Goal: Task Accomplishment & Management: Manage account settings

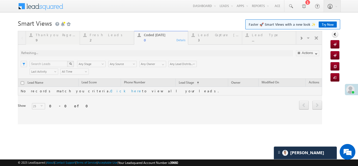
scroll to position [4, 0]
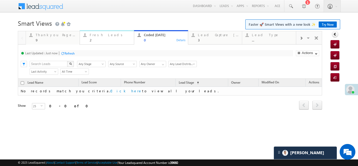
click at [98, 34] on div "Fresh Leads" at bounding box center [110, 35] width 41 height 4
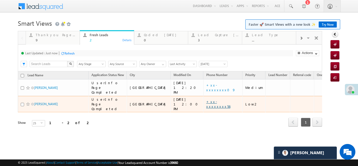
click at [206, 99] on link "+xx-xxxxxxxx56" at bounding box center [218, 103] width 24 height 9
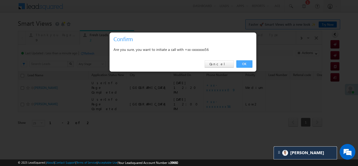
click at [243, 64] on link "OK" at bounding box center [244, 63] width 16 height 7
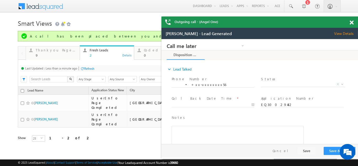
scroll to position [0, 0]
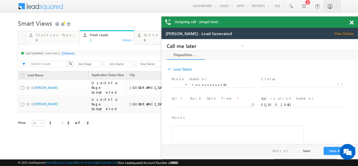
click at [353, 23] on span at bounding box center [351, 22] width 4 height 4
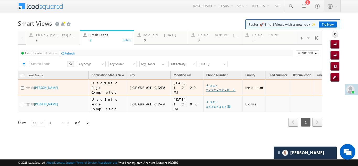
click at [206, 87] on link "+xx-xxxxxxxx09" at bounding box center [220, 87] width 29 height 9
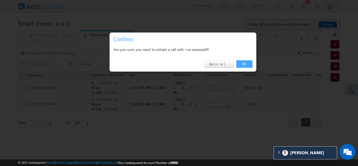
click at [244, 62] on link "OK" at bounding box center [244, 63] width 16 height 7
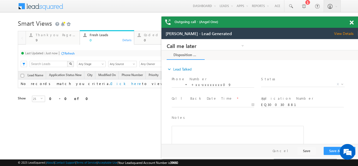
click at [352, 22] on span at bounding box center [351, 22] width 4 height 4
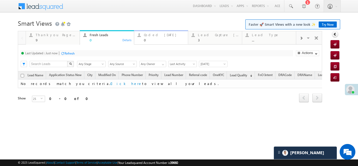
click at [155, 34] on div "Coded Today" at bounding box center [164, 35] width 41 height 4
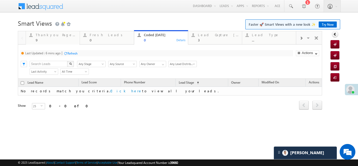
click at [72, 53] on div "Refresh" at bounding box center [72, 53] width 10 height 4
click at [215, 35] on div "Lead Capture Today" at bounding box center [218, 35] width 41 height 4
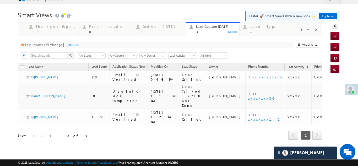
scroll to position [4, 0]
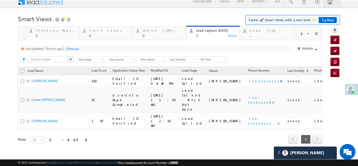
click at [74, 49] on div "Refresh" at bounding box center [74, 49] width 10 height 4
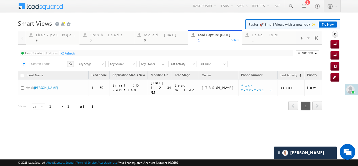
scroll to position [0, 0]
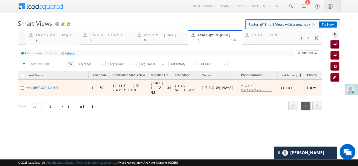
click at [241, 84] on link "+xx-xxxxxxxx16" at bounding box center [256, 87] width 31 height 9
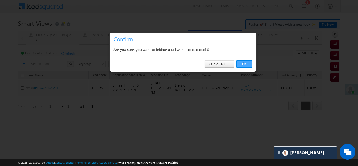
click at [248, 63] on link "OK" at bounding box center [244, 63] width 16 height 7
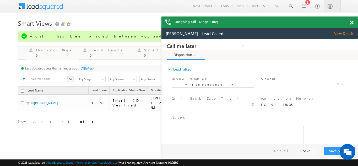
drag, startPoint x: 202, startPoint y: 29, endPoint x: 342, endPoint y: 32, distance: 140.2
click at [345, 33] on span "View Details" at bounding box center [346, 33] width 24 height 5
click at [342, 32] on span "View Details" at bounding box center [346, 33] width 24 height 5
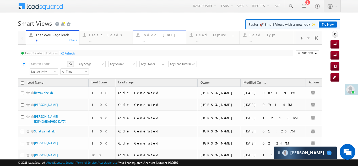
click at [151, 35] on div "Coded [DATE]" at bounding box center [162, 35] width 40 height 4
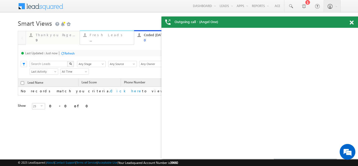
click at [98, 36] on div "Fresh Leads" at bounding box center [110, 35] width 41 height 4
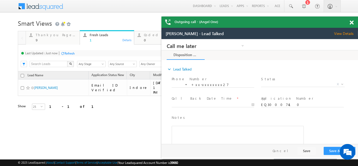
click at [350, 22] on span at bounding box center [351, 22] width 4 height 4
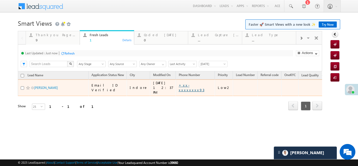
click at [182, 86] on link "+xx-xxxxxxxx93" at bounding box center [192, 87] width 26 height 9
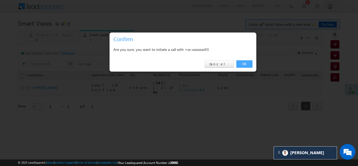
click at [243, 64] on link "OK" at bounding box center [244, 63] width 16 height 7
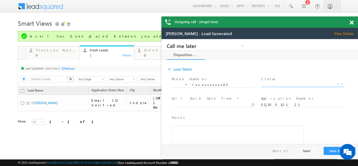
click at [287, 84] on span "X" at bounding box center [302, 84] width 83 height 5
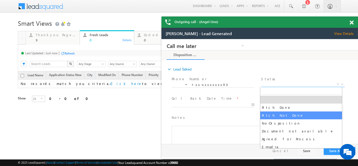
select select "Pitch Not Done"
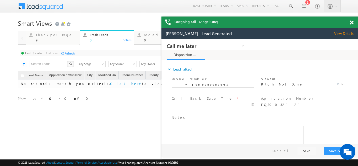
type input "10/05/25 12:39 PM"
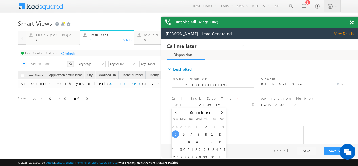
click at [204, 105] on input "10/05/25 12:39 PM" at bounding box center [213, 104] width 83 height 5
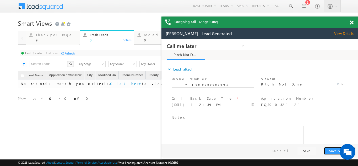
click at [329, 149] on button "Save & Close" at bounding box center [339, 151] width 32 height 8
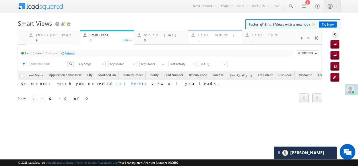
click at [217, 36] on div "Lead Capture Today" at bounding box center [218, 35] width 41 height 4
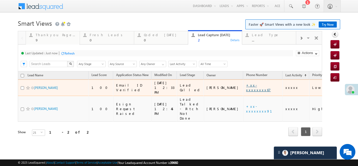
click at [246, 85] on link "+xx-xxxxxxxx67" at bounding box center [258, 87] width 25 height 9
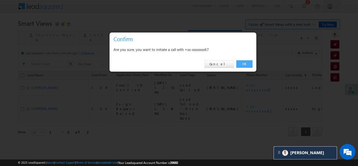
click at [244, 65] on link "OK" at bounding box center [244, 63] width 16 height 7
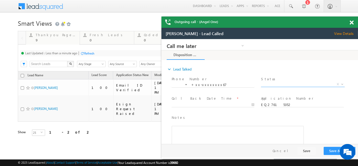
click at [273, 82] on span "X" at bounding box center [302, 84] width 83 height 5
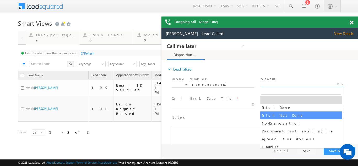
select select "Pitch Not Done"
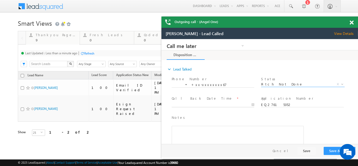
type input "10/05/25 12:47 PM"
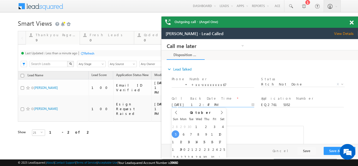
click at [203, 103] on input "10/05/25 12:47 PM" at bounding box center [213, 104] width 83 height 5
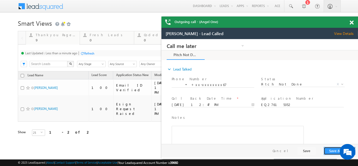
click at [334, 149] on button "Save & Close" at bounding box center [339, 151] width 32 height 8
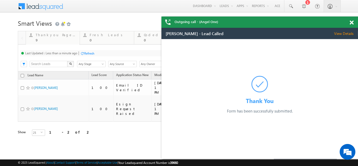
click at [352, 24] on span at bounding box center [351, 22] width 4 height 4
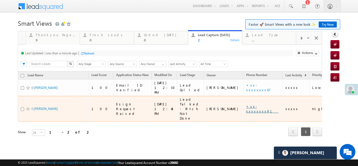
click at [246, 104] on link "+xx-xxxxxxxx91" at bounding box center [262, 108] width 32 height 9
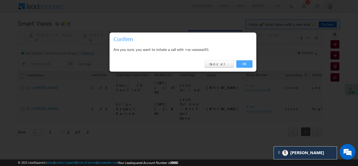
click at [244, 62] on link "OK" at bounding box center [244, 63] width 16 height 7
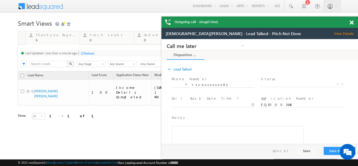
click at [352, 22] on span at bounding box center [351, 22] width 4 height 4
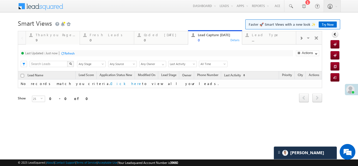
click at [71, 52] on div "Refresh" at bounding box center [69, 53] width 10 height 4
click at [150, 38] on div "0" at bounding box center [164, 40] width 41 height 4
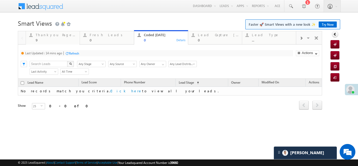
click at [73, 53] on div "Refresh" at bounding box center [74, 53] width 10 height 4
click at [208, 37] on div "Lead Capture Today 0" at bounding box center [218, 37] width 41 height 10
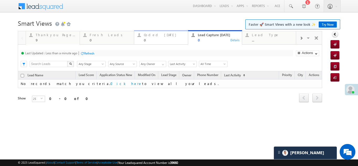
click at [152, 37] on div "Coded Today 0" at bounding box center [164, 37] width 41 height 10
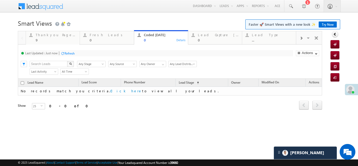
click at [70, 52] on div "Refresh" at bounding box center [69, 53] width 10 height 4
click at [210, 37] on div "Lead Capture Today 0" at bounding box center [218, 37] width 41 height 10
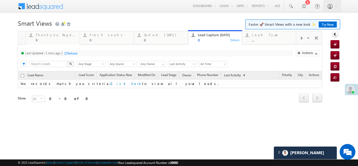
click at [72, 54] on div "Refresh" at bounding box center [72, 53] width 10 height 4
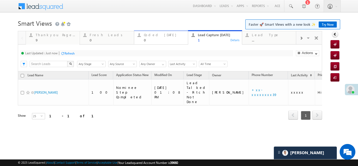
click at [153, 36] on div "Coded Today" at bounding box center [164, 35] width 41 height 4
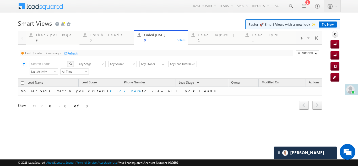
click at [69, 54] on div "Refresh" at bounding box center [72, 53] width 10 height 4
click at [98, 34] on div "Fresh Leads" at bounding box center [110, 35] width 41 height 4
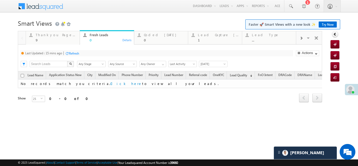
click at [75, 51] on div "Refresh" at bounding box center [74, 53] width 10 height 4
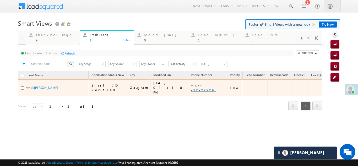
click at [191, 86] on link "+xx-xxxxxxxx42" at bounding box center [203, 87] width 25 height 9
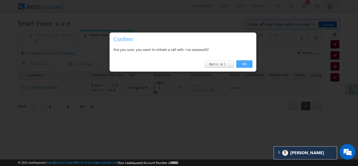
click at [244, 63] on link "OK" at bounding box center [244, 63] width 16 height 7
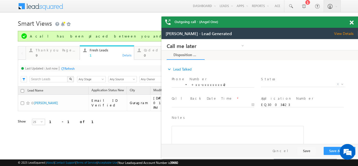
click at [341, 33] on span "View Details" at bounding box center [346, 33] width 24 height 5
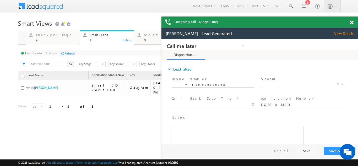
click at [280, 85] on span "X" at bounding box center [302, 84] width 83 height 5
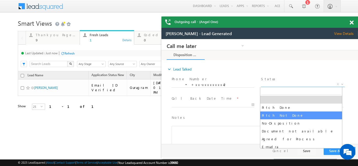
select select "Pitch Not Done"
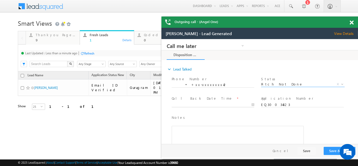
type input "10/05/25 1:13 PM"
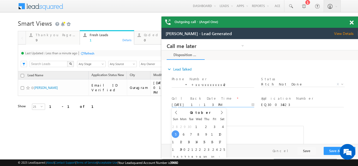
click at [190, 104] on input "10/05/25 1:13 PM" at bounding box center [213, 104] width 83 height 5
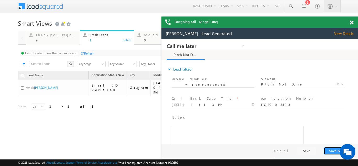
click at [331, 152] on button "Save & Close" at bounding box center [339, 151] width 32 height 8
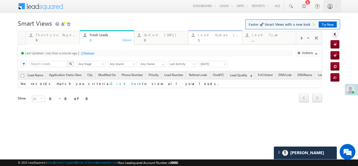
click at [213, 37] on div "Lead Capture Today 1" at bounding box center [218, 37] width 41 height 10
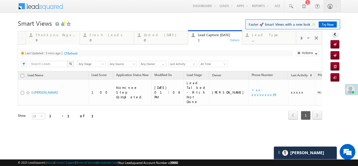
click at [71, 52] on div "Refresh" at bounding box center [72, 53] width 10 height 4
click at [151, 35] on div "Coded Today" at bounding box center [164, 35] width 41 height 4
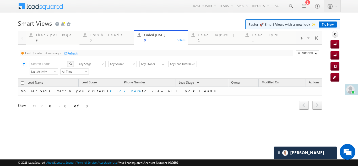
click at [74, 53] on div "Refresh" at bounding box center [72, 53] width 10 height 4
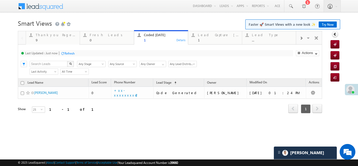
click at [69, 53] on div "Refresh" at bounding box center [69, 53] width 10 height 4
click at [70, 52] on div "Refresh" at bounding box center [69, 53] width 10 height 4
click at [68, 53] on div "Refresh" at bounding box center [69, 53] width 10 height 4
click at [211, 36] on div "Lead Capture Today" at bounding box center [218, 35] width 41 height 4
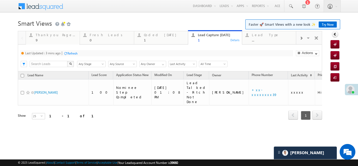
click at [73, 55] on div "Refresh" at bounding box center [72, 53] width 10 height 4
click at [150, 34] on div "Coded Today" at bounding box center [164, 35] width 41 height 4
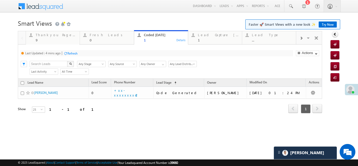
click at [70, 53] on div "Refresh" at bounding box center [72, 53] width 10 height 4
click at [99, 35] on div "Fresh Leads" at bounding box center [110, 35] width 41 height 4
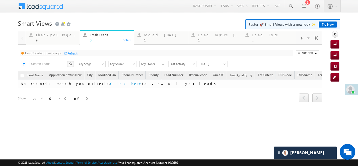
click at [74, 53] on div "Refresh" at bounding box center [72, 53] width 10 height 4
click at [157, 34] on div "Coded Today" at bounding box center [164, 35] width 41 height 4
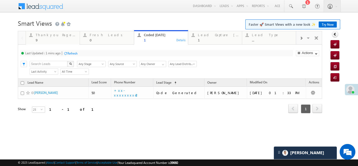
click at [68, 53] on div "Refresh" at bounding box center [72, 53] width 10 height 4
click at [218, 36] on div "Lead Capture Today" at bounding box center [218, 35] width 41 height 4
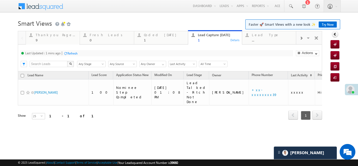
click at [68, 52] on div "Thankyou Page leads 9 Details Fresh Leads 0 Details Coded Today 1 Details Lead …" at bounding box center [170, 82] width 304 height 103
click at [160, 39] on div "1" at bounding box center [164, 40] width 41 height 4
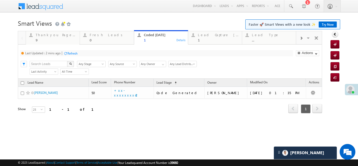
click at [73, 54] on div "Refresh" at bounding box center [72, 53] width 10 height 4
click at [208, 37] on div "Lead Capture Today 1" at bounding box center [218, 37] width 41 height 10
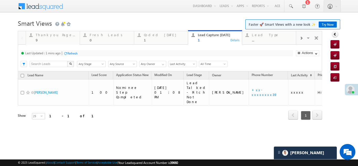
click at [69, 52] on div "Refresh" at bounding box center [72, 53] width 10 height 4
click at [99, 36] on div "Fresh Leads" at bounding box center [110, 35] width 41 height 4
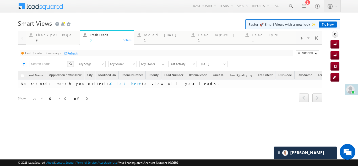
click at [77, 53] on div "Refresh" at bounding box center [72, 53] width 10 height 4
click at [155, 34] on div "Coded Today" at bounding box center [164, 35] width 41 height 4
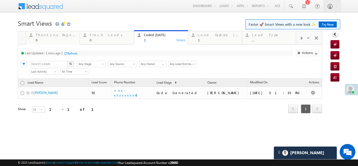
click at [73, 53] on div "Refresh" at bounding box center [72, 53] width 10 height 4
click at [71, 53] on div "Refresh" at bounding box center [69, 53] width 10 height 4
click at [208, 38] on div "1" at bounding box center [218, 40] width 41 height 4
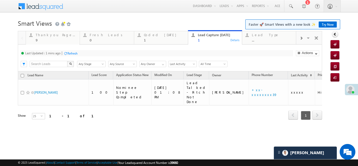
click at [74, 52] on div "Refresh" at bounding box center [72, 53] width 10 height 4
click at [72, 53] on div "Refresh" at bounding box center [69, 53] width 10 height 4
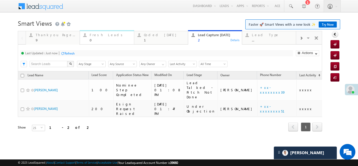
click at [102, 37] on div "Fresh Leads 0" at bounding box center [110, 37] width 41 height 10
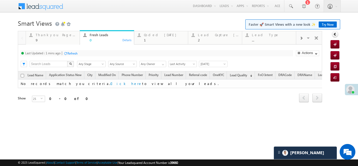
click at [75, 53] on div "Refresh" at bounding box center [72, 53] width 10 height 4
click at [154, 35] on div "Coded Today" at bounding box center [164, 35] width 41 height 4
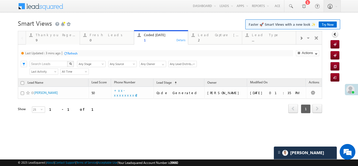
click at [73, 53] on div "Refresh" at bounding box center [72, 53] width 10 height 4
click at [99, 34] on div "Fresh Leads" at bounding box center [110, 35] width 41 height 4
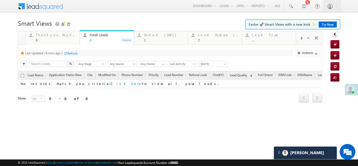
click at [72, 54] on div "Refresh" at bounding box center [72, 53] width 10 height 4
click at [210, 35] on div "Lead Capture Today" at bounding box center [218, 35] width 41 height 4
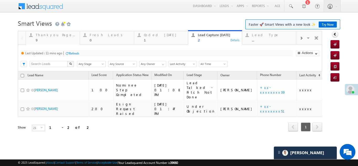
click at [77, 53] on div "Refresh" at bounding box center [74, 53] width 10 height 4
click at [154, 38] on div "1" at bounding box center [164, 40] width 41 height 4
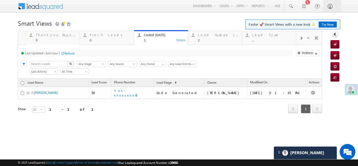
click at [69, 52] on div "Refresh" at bounding box center [69, 53] width 10 height 4
click at [213, 38] on div "Lead Capture Today 2" at bounding box center [218, 37] width 41 height 10
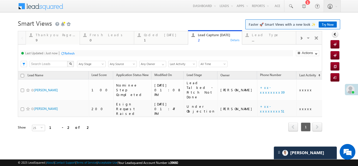
click at [71, 52] on div "Refresh" at bounding box center [69, 53] width 10 height 4
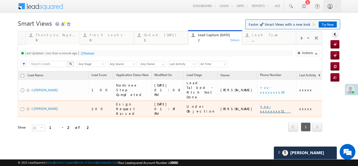
click at [260, 106] on link "+xx-xxxxxxxx51" at bounding box center [275, 108] width 31 height 9
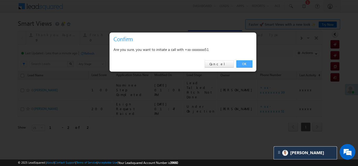
click at [242, 65] on link "OK" at bounding box center [244, 63] width 16 height 7
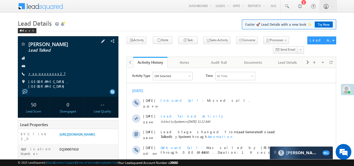
click at [42, 72] on link "+xx-xxxxxxxx27" at bounding box center [46, 73] width 37 height 4
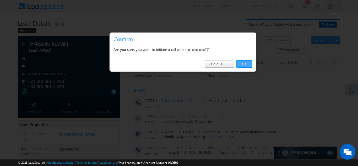
click at [244, 64] on link "OK" at bounding box center [244, 63] width 16 height 7
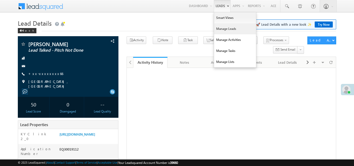
click at [220, 27] on link "Manage Leads" at bounding box center [235, 28] width 42 height 11
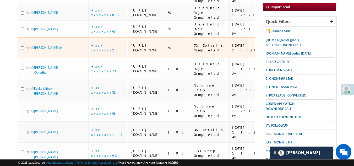
scroll to position [183, 0]
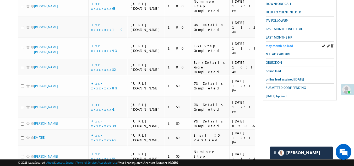
click at [278, 44] on span "may month hp lead" at bounding box center [279, 46] width 27 height 4
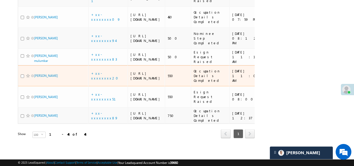
scroll to position [1286, 0]
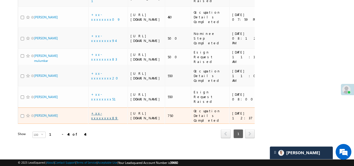
click at [109, 111] on link "+xx-xxxxxxxx89" at bounding box center [104, 115] width 27 height 9
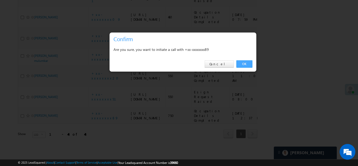
click at [244, 64] on link "OK" at bounding box center [244, 63] width 16 height 7
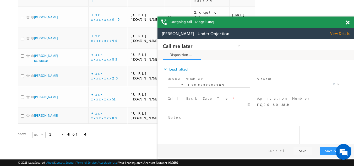
scroll to position [0, 0]
click at [347, 21] on span at bounding box center [347, 22] width 4 height 4
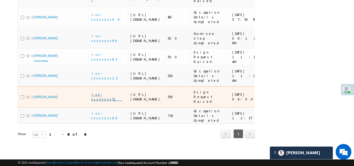
click at [109, 92] on link "+xx-xxxxxxxx51" at bounding box center [106, 96] width 31 height 9
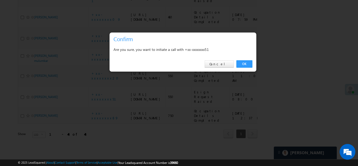
click at [246, 65] on link "OK" at bounding box center [244, 63] width 16 height 7
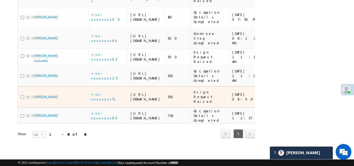
click at [22, 95] on input "checkbox" at bounding box center [22, 96] width 3 height 3
checkbox input "true"
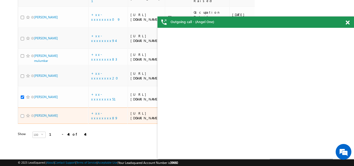
click at [23, 114] on input "checkbox" at bounding box center [22, 115] width 3 height 3
checkbox input "true"
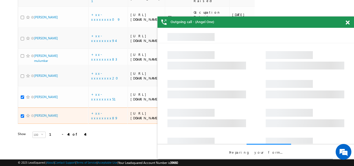
click at [28, 113] on span at bounding box center [28, 115] width 4 height 4
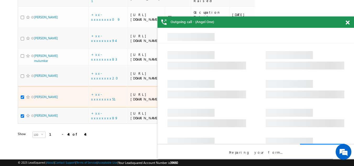
click at [26, 95] on span at bounding box center [28, 97] width 4 height 4
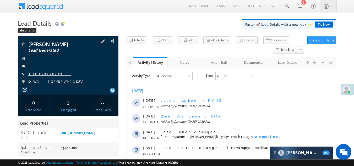
click at [41, 74] on link "+xx-xxxxxxxx91" at bounding box center [49, 73] width 43 height 4
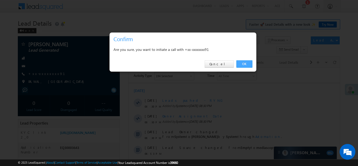
click at [242, 63] on link "OK" at bounding box center [244, 63] width 16 height 7
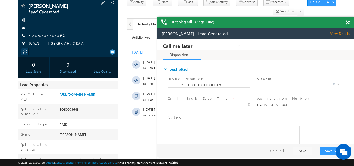
click at [44, 37] on link "+xx-xxxxxxxx91" at bounding box center [49, 35] width 43 height 4
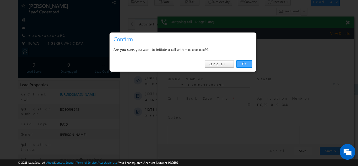
click at [246, 64] on link "OK" at bounding box center [244, 63] width 16 height 7
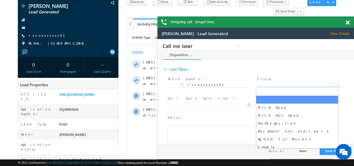
click at [283, 84] on span "X" at bounding box center [298, 84] width 83 height 5
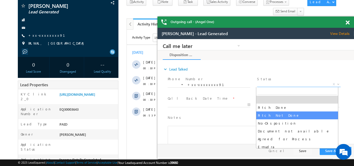
select select "Pitch Not Done"
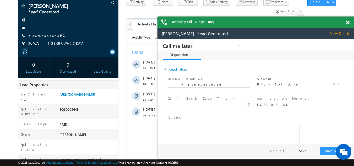
type input "[DATE] 12:40 PM"
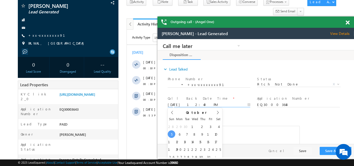
click at [190, 103] on input "[DATE] 12:40 PM" at bounding box center [209, 104] width 83 height 5
click at [329, 149] on button "Save & Close" at bounding box center [336, 151] width 32 height 8
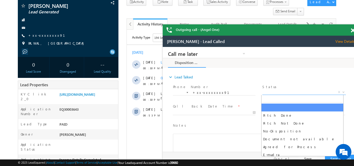
click at [283, 93] on span "X" at bounding box center [303, 92] width 83 height 5
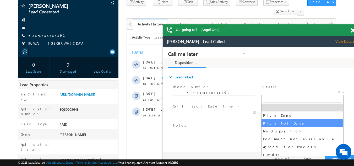
select select "Pitch Not Done"
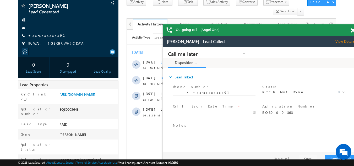
type input "[DATE] 12:42 PM"
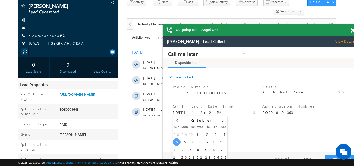
click at [189, 113] on input "[DATE] 12:42 PM" at bounding box center [214, 112] width 83 height 5
click at [331, 157] on button "Save & Close" at bounding box center [341, 159] width 32 height 8
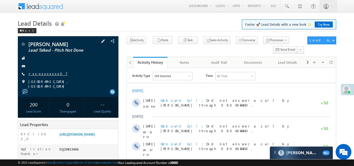
click at [37, 73] on link "+xx-xxxxxxxx07" at bounding box center [47, 73] width 39 height 4
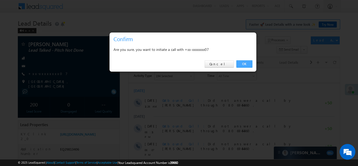
click at [244, 63] on link "OK" at bounding box center [244, 63] width 16 height 7
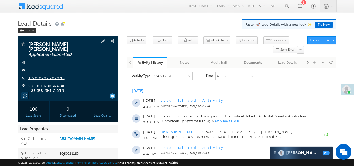
click at [42, 78] on link "+xx-xxxxxxxx93" at bounding box center [46, 77] width 36 height 4
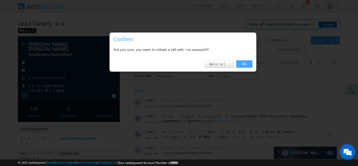
click at [241, 63] on link "OK" at bounding box center [244, 63] width 16 height 7
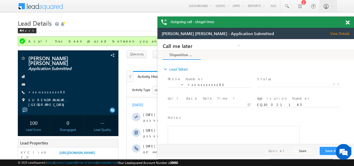
click at [347, 22] on span at bounding box center [347, 22] width 4 height 4
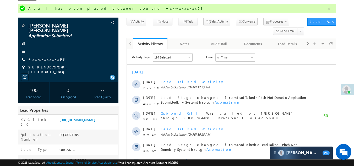
scroll to position [79, 0]
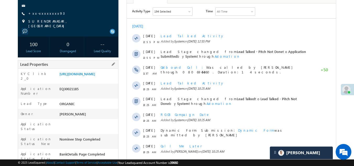
drag, startPoint x: 59, startPoint y: 96, endPoint x: 89, endPoint y: 98, distance: 29.9
click at [89, 94] on div "EQ30021185" at bounding box center [88, 89] width 60 height 7
copy div "EQ30021185"
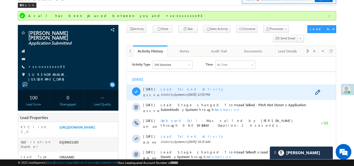
scroll to position [0, 0]
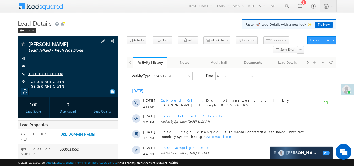
click at [40, 73] on link "+xx-xxxxxxxx63" at bounding box center [45, 73] width 35 height 4
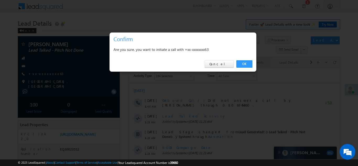
click at [246, 63] on link "OK" at bounding box center [244, 63] width 16 height 7
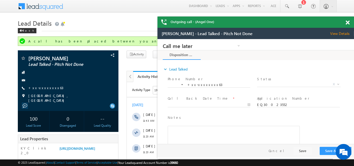
click at [349, 22] on span at bounding box center [347, 22] width 4 height 4
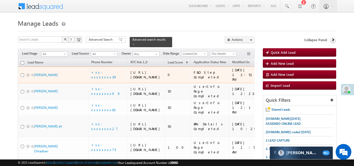
drag, startPoint x: 36, startPoint y: 81, endPoint x: 13, endPoint y: 73, distance: 25.2
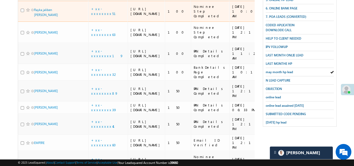
scroll to position [183, 0]
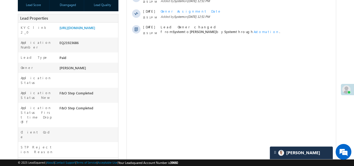
scroll to position [79, 0]
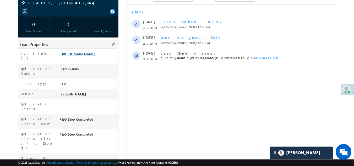
click at [89, 56] on link "[URL][DOMAIN_NAME]" at bounding box center [77, 54] width 36 height 4
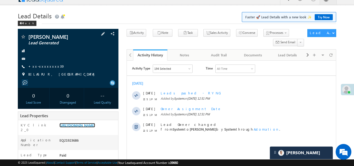
scroll to position [0, 0]
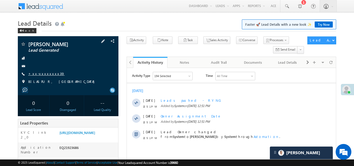
click at [47, 74] on link "+xx-xxxxxxxx39" at bounding box center [46, 73] width 36 height 4
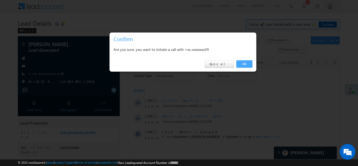
click at [246, 63] on link "OK" at bounding box center [244, 63] width 16 height 7
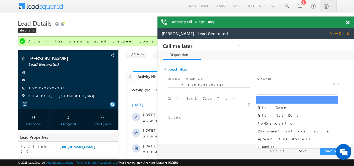
click at [275, 83] on span "X" at bounding box center [298, 84] width 83 height 5
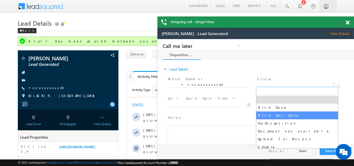
select select "Pitch Not Done"
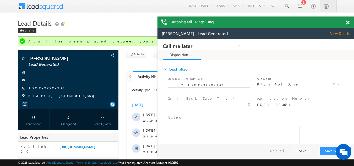
type input "[DATE] 1:03 PM"
click at [197, 103] on input "[DATE] 1:03 PM" at bounding box center [209, 104] width 83 height 5
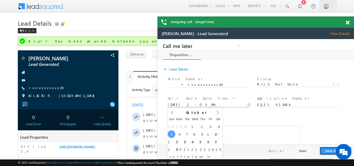
click at [330, 151] on button "Save & Close" at bounding box center [336, 151] width 32 height 8
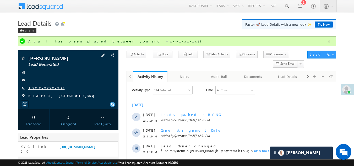
click at [41, 88] on link "+xx-xxxxxxxx39" at bounding box center [46, 87] width 36 height 4
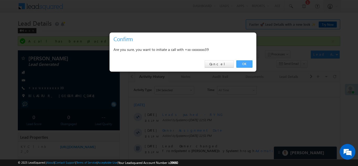
click at [245, 63] on link "OK" at bounding box center [244, 63] width 16 height 7
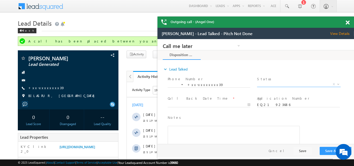
click at [277, 83] on span "X" at bounding box center [298, 84] width 83 height 5
select select "Pitch Not Done"
type input "[DATE] 1:06 PM"
click at [191, 104] on input "[DATE] 1:06 PM" at bounding box center [209, 104] width 83 height 5
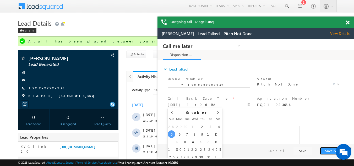
click at [327, 150] on button "Save & Close" at bounding box center [336, 151] width 32 height 8
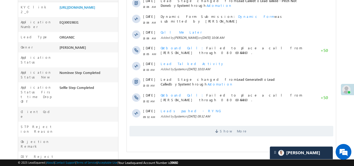
scroll to position [26, 0]
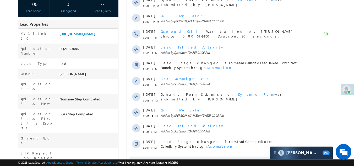
scroll to position [131, 0]
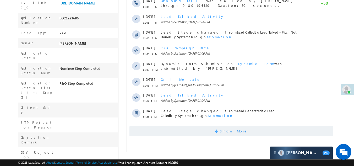
click at [190, 134] on span "Show More" at bounding box center [231, 131] width 204 height 10
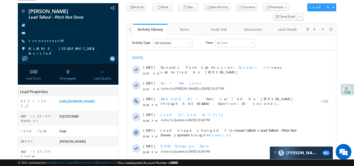
scroll to position [0, 0]
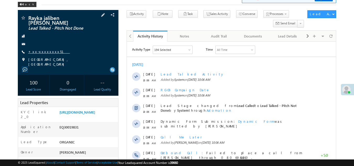
click at [43, 51] on link "+xx-xxxxxxxx51" at bounding box center [49, 51] width 42 height 4
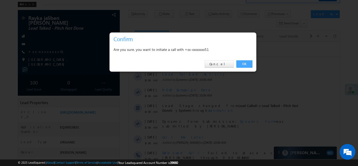
click at [244, 63] on link "OK" at bounding box center [244, 63] width 16 height 7
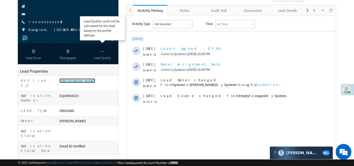
scroll to position [52, 0]
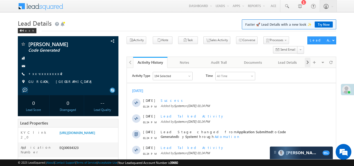
click at [309, 63] on span at bounding box center [307, 62] width 3 height 9
click at [308, 63] on span at bounding box center [307, 62] width 3 height 9
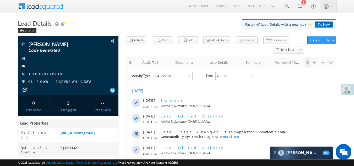
click at [308, 63] on span at bounding box center [307, 62] width 3 height 9
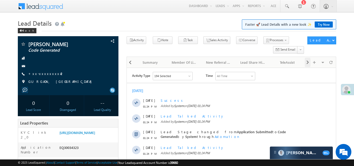
click at [308, 63] on span at bounding box center [307, 62] width 3 height 9
click at [149, 61] on div "New Referral Leads" at bounding box center [149, 62] width 25 height 6
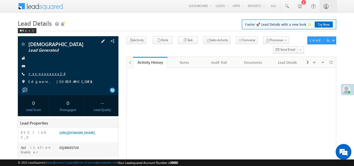
click at [41, 73] on link "+xx-xxxxxxxx26" at bounding box center [46, 73] width 37 height 4
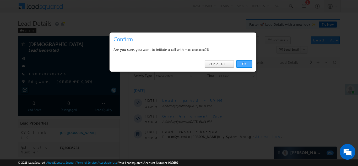
click at [246, 62] on link "OK" at bounding box center [244, 63] width 16 height 7
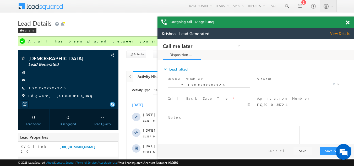
click at [347, 23] on span at bounding box center [347, 22] width 4 height 4
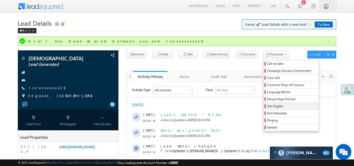
click at [267, 105] on span "Not Eligible" at bounding box center [292, 106] width 50 height 5
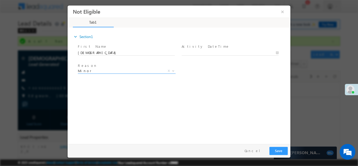
click at [119, 70] on span "Minor" at bounding box center [120, 70] width 85 height 5
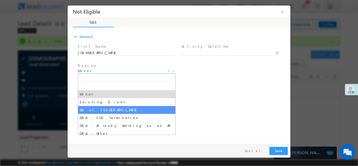
select select "Out of India"
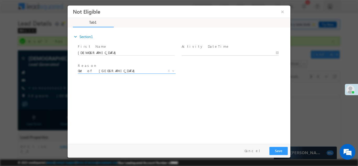
type input "10/05/25 1:35 PM"
click at [204, 52] on input "10/05/25 1:35 PM" at bounding box center [230, 52] width 97 height 5
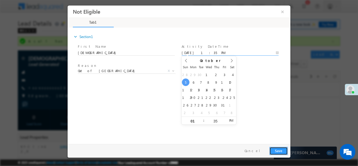
click at [278, 150] on button "Save" at bounding box center [278, 150] width 18 height 8
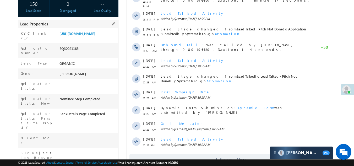
drag, startPoint x: 59, startPoint y: 55, endPoint x: 82, endPoint y: 55, distance: 23.0
click at [82, 53] on div "EQ30021185" at bounding box center [88, 49] width 60 height 7
copy div "EQ30021185"
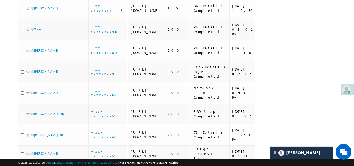
scroll to position [419, 0]
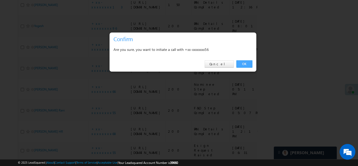
click at [245, 62] on link "OK" at bounding box center [244, 63] width 16 height 7
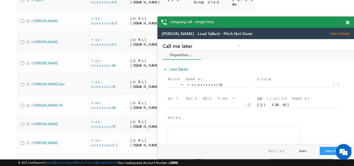
scroll to position [0, 0]
click at [348, 22] on span at bounding box center [347, 22] width 4 height 4
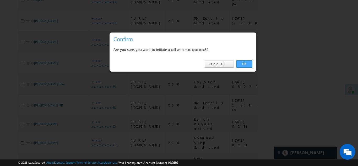
click at [244, 66] on link "OK" at bounding box center [244, 63] width 16 height 7
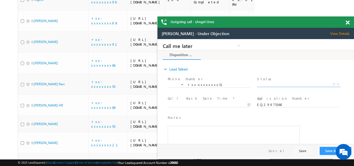
click at [271, 85] on span "X" at bounding box center [298, 84] width 83 height 5
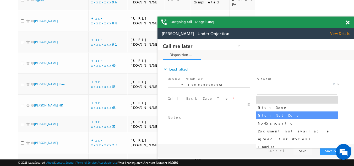
select select "Pitch Not Done"
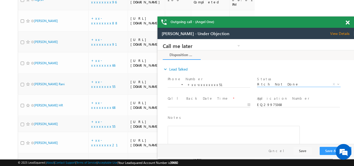
type input "10/05/25 1:45 PM"
click at [219, 105] on body "Call me later Campaign Success Commitment Cross Sell Customer Drop-off reasons …" at bounding box center [255, 91] width 196 height 105
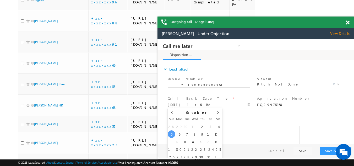
click at [339, 35] on span "View Details" at bounding box center [342, 33] width 24 height 5
click at [348, 23] on span at bounding box center [347, 22] width 4 height 4
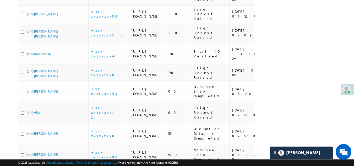
scroll to position [721, 0]
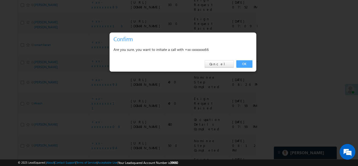
click at [246, 63] on link "OK" at bounding box center [244, 63] width 16 height 7
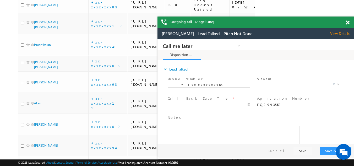
scroll to position [0, 0]
click at [347, 22] on span at bounding box center [347, 22] width 4 height 4
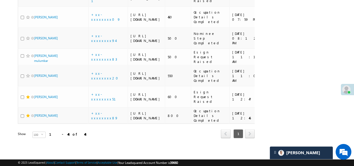
scroll to position [1009, 0]
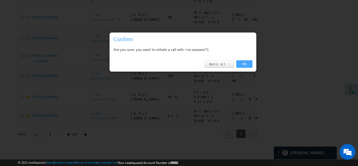
click at [242, 62] on link "OK" at bounding box center [244, 63] width 16 height 7
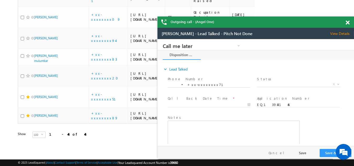
scroll to position [0, 0]
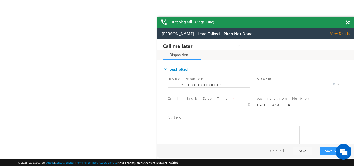
click at [347, 21] on span at bounding box center [347, 22] width 4 height 4
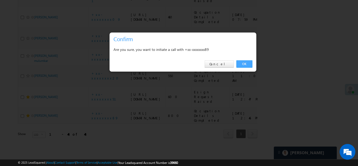
click at [242, 64] on link "OK" at bounding box center [244, 63] width 16 height 7
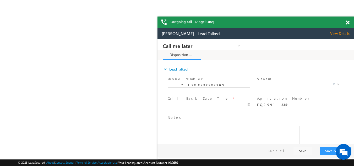
click at [348, 22] on span at bounding box center [347, 22] width 4 height 4
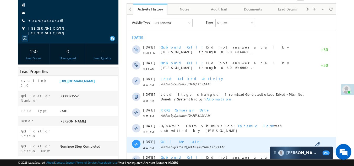
scroll to position [26, 0]
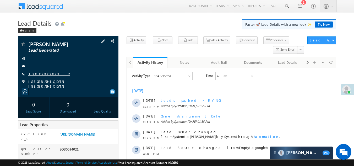
click at [45, 74] on link "+xx-xxxxxxxx16" at bounding box center [49, 73] width 42 height 4
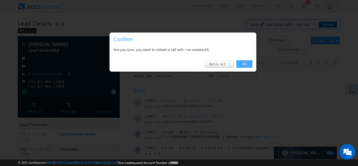
click at [244, 62] on link "OK" at bounding box center [244, 63] width 16 height 7
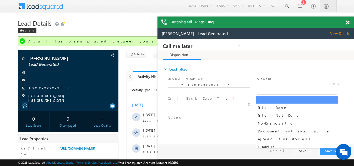
click at [275, 83] on span "X" at bounding box center [298, 84] width 83 height 5
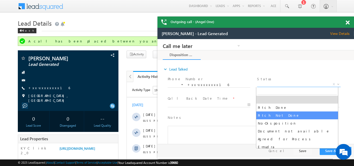
select select "Pitch Not Done"
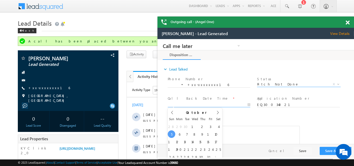
type input "[DATE] 1:58 PM"
click at [186, 104] on input "[DATE] 1:58 PM" at bounding box center [209, 104] width 83 height 5
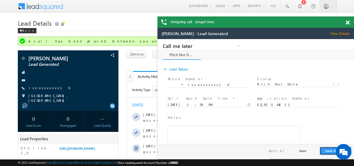
click at [327, 150] on button "Save & Close" at bounding box center [336, 151] width 32 height 8
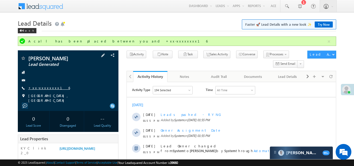
click at [46, 86] on link "+xx-xxxxxxxx16" at bounding box center [49, 87] width 42 height 4
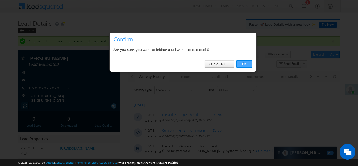
click at [248, 65] on link "OK" at bounding box center [244, 63] width 16 height 7
